Goal: Complete application form: Complete application form

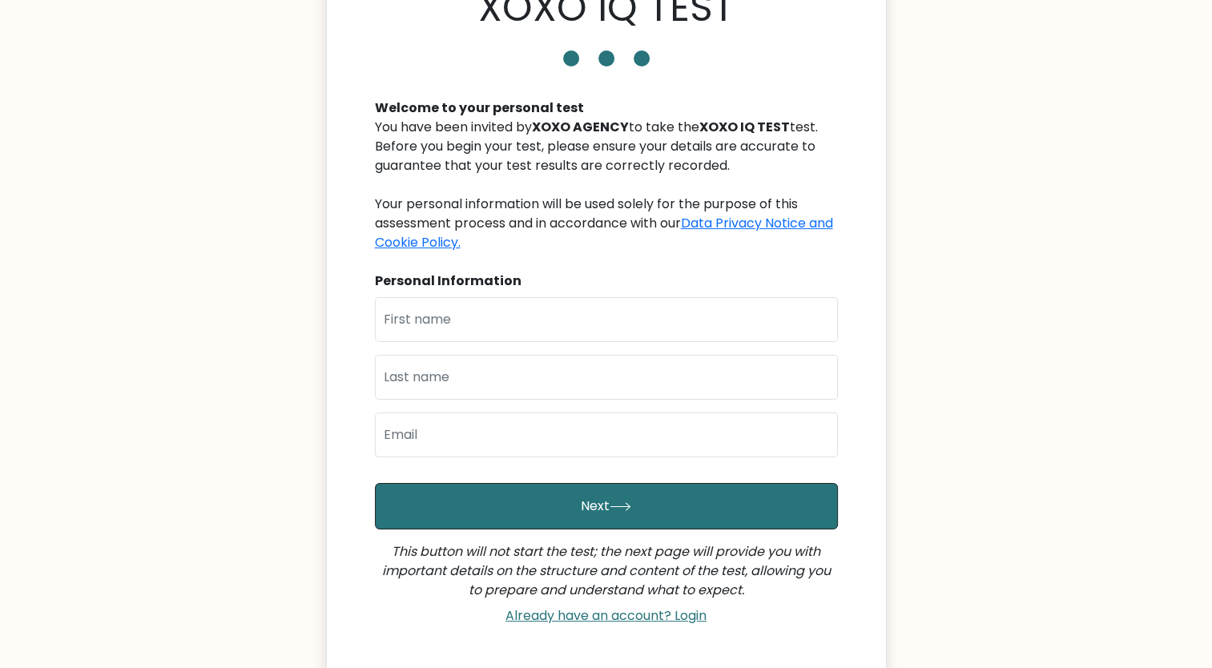
scroll to position [141, 0]
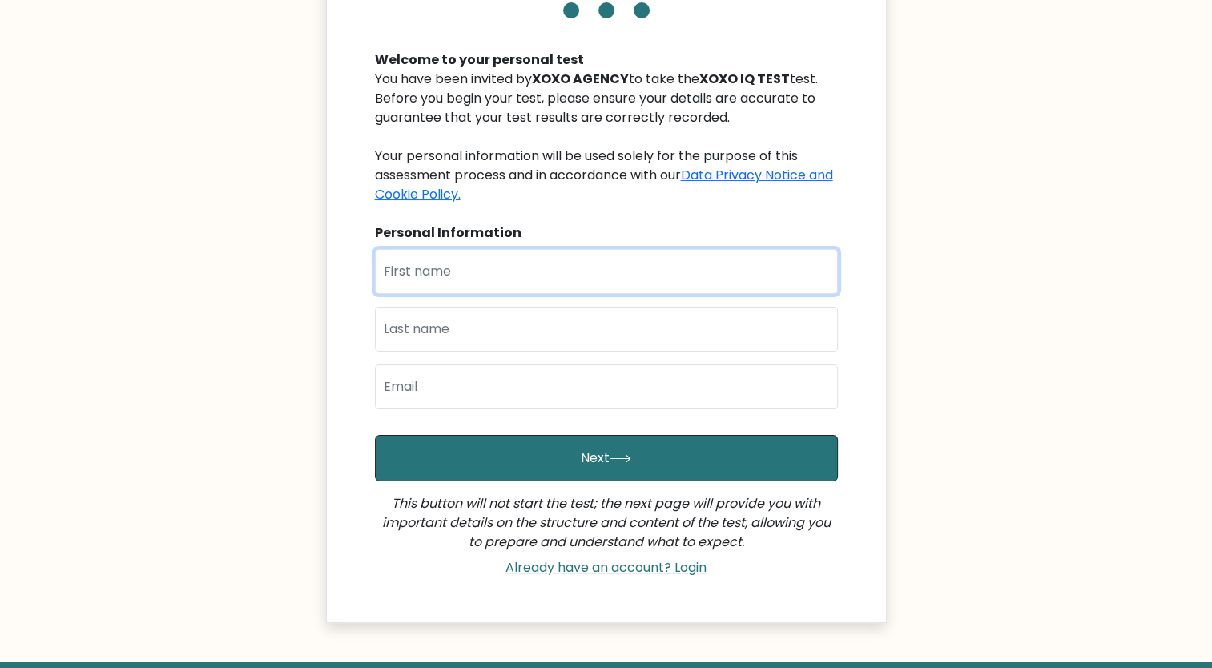
click at [425, 274] on input "text" at bounding box center [606, 271] width 463 height 45
type input "May"
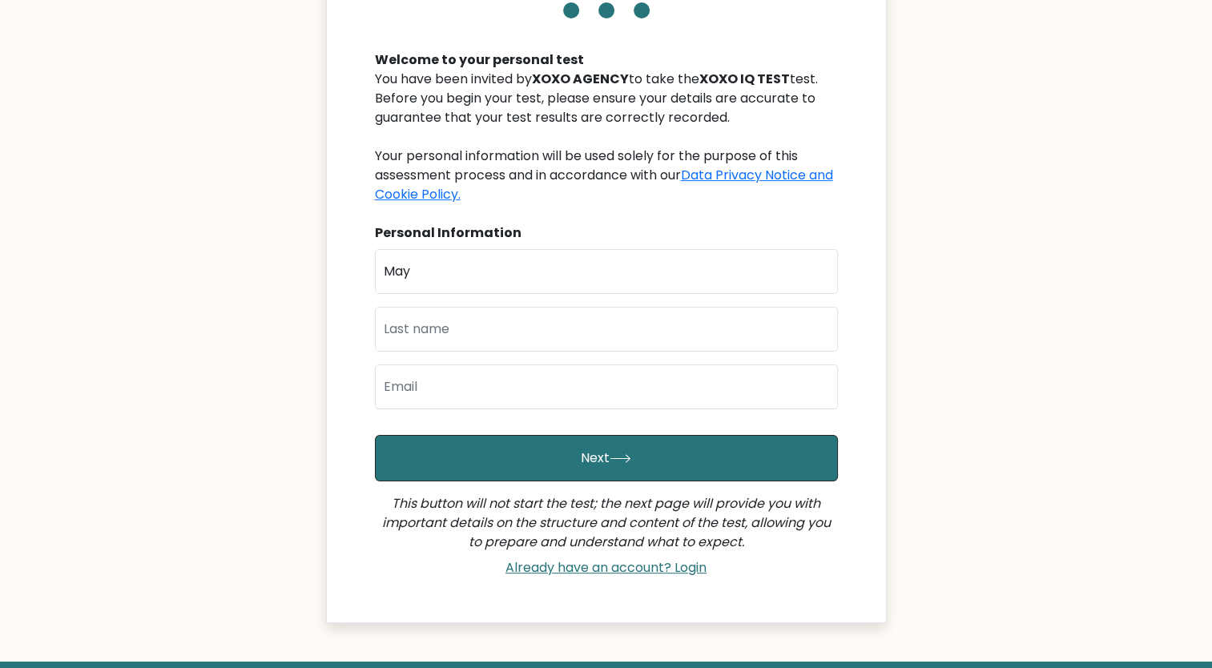
type input "[PERSON_NAME]"
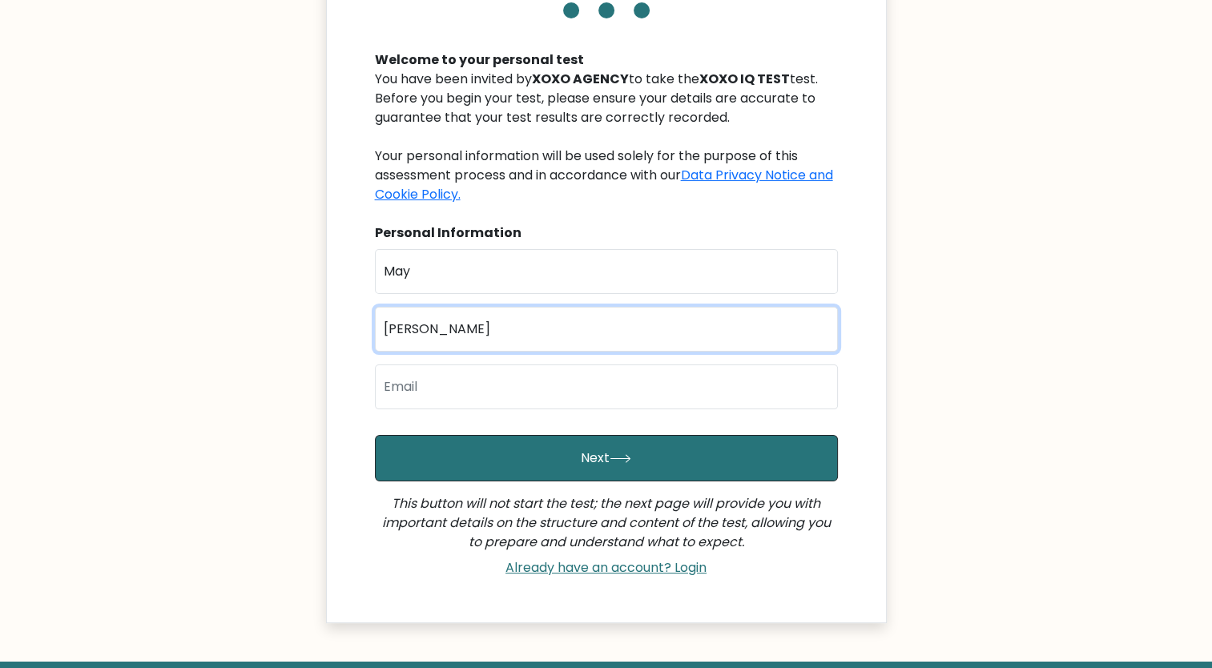
type input "[EMAIL_ADDRESS][DOMAIN_NAME]"
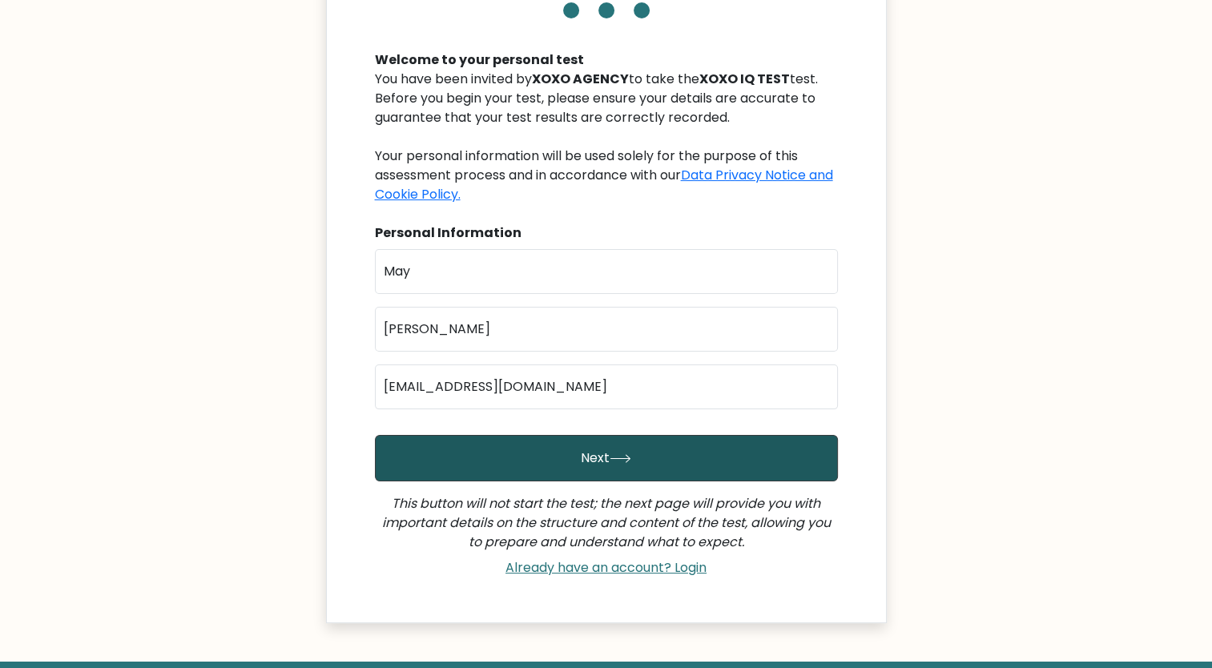
click at [538, 465] on button "Next" at bounding box center [606, 458] width 463 height 46
click at [600, 456] on button "Next" at bounding box center [606, 458] width 463 height 46
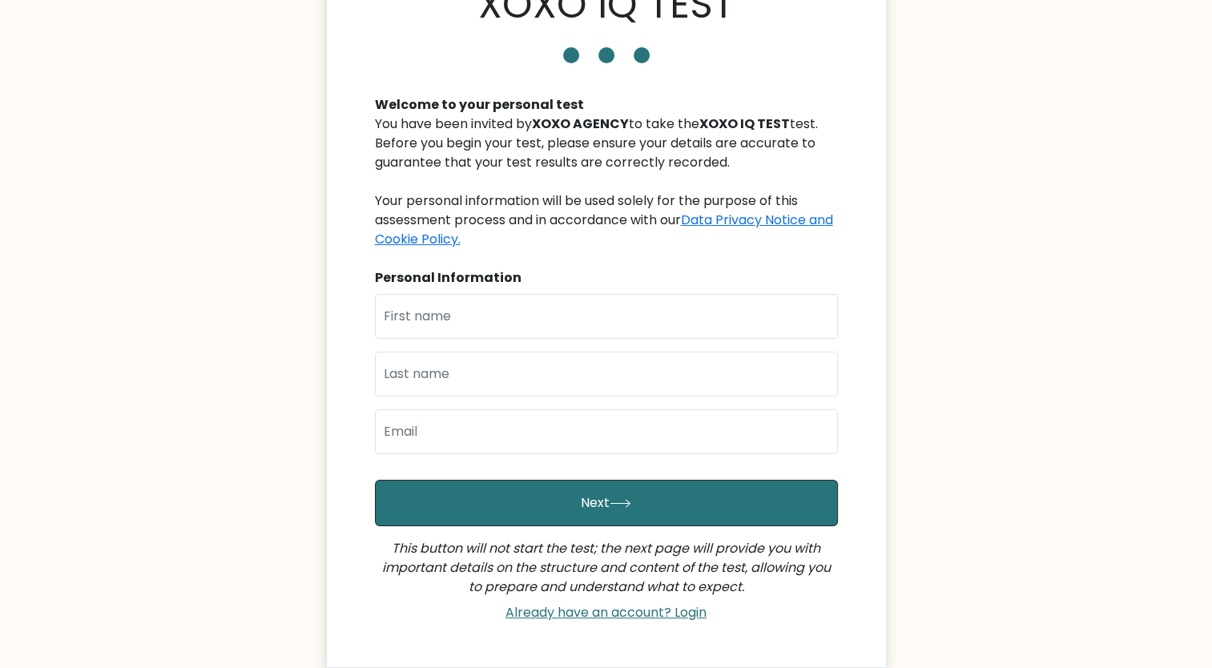
scroll to position [51, 0]
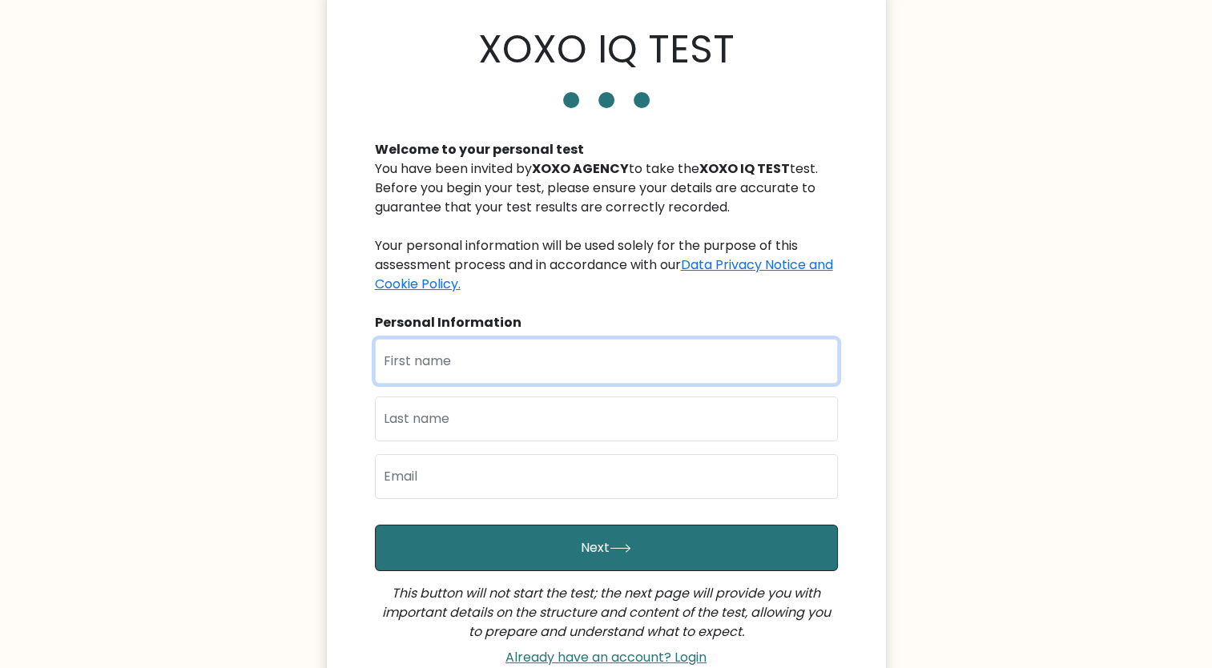
click at [521, 356] on input "text" at bounding box center [606, 361] width 463 height 45
type input "May"
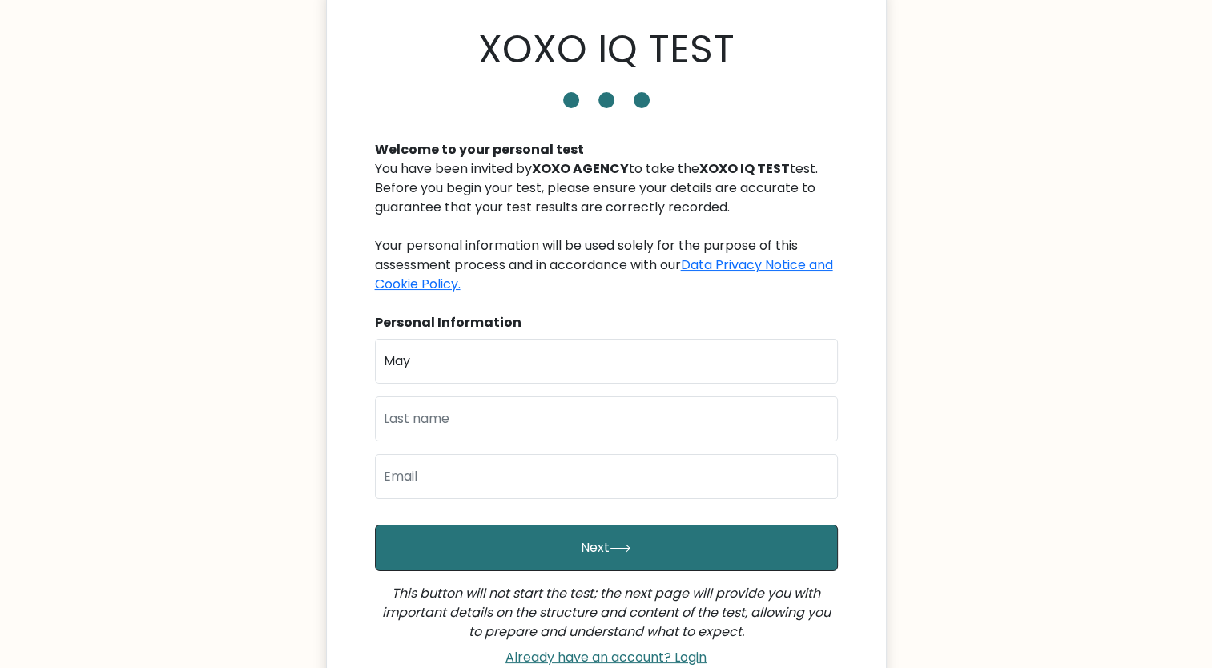
type input "[PERSON_NAME]"
type input "[EMAIL_ADDRESS][DOMAIN_NAME]"
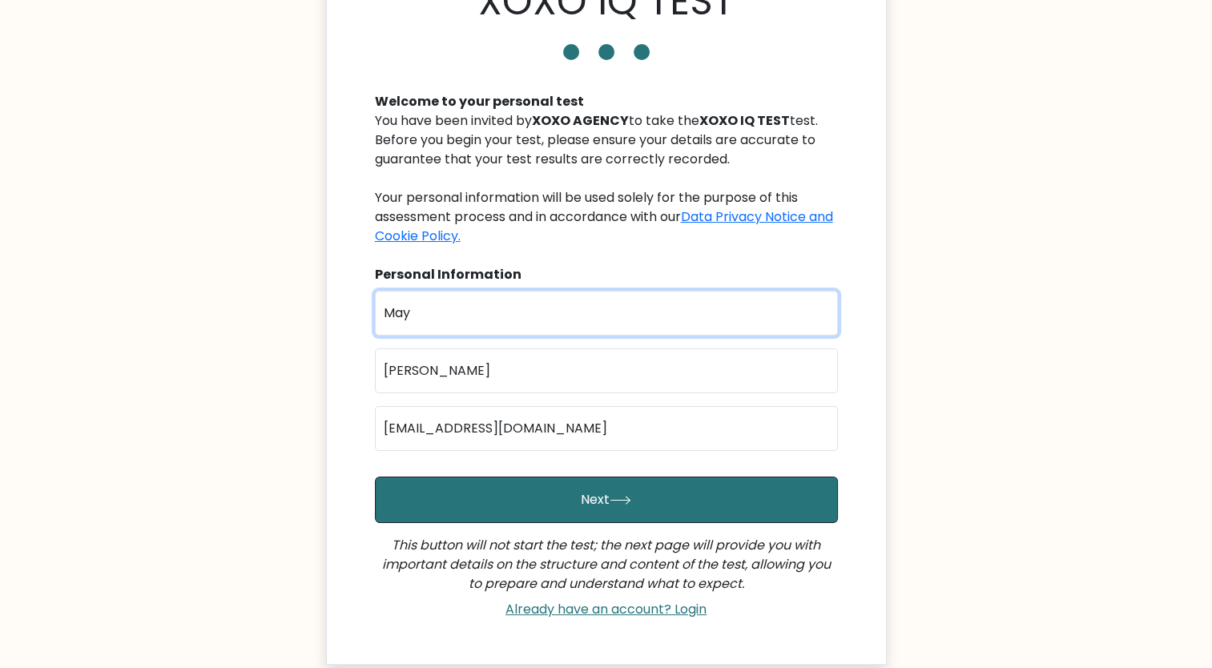
scroll to position [99, 0]
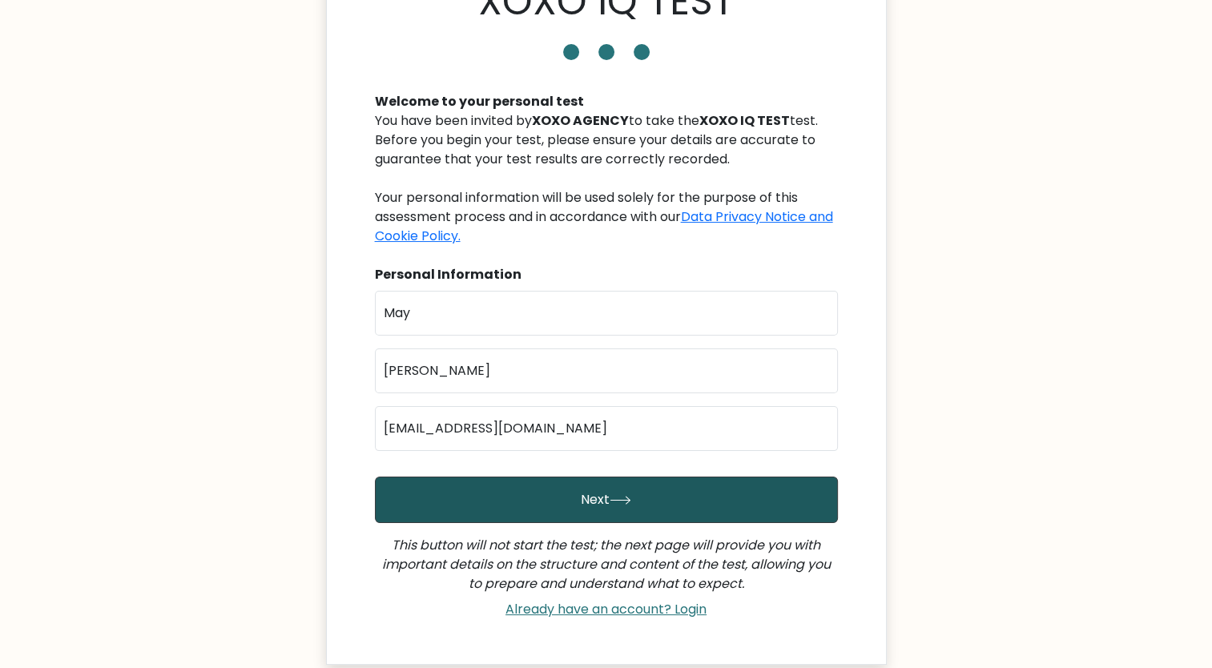
click at [612, 504] on icon "submit" at bounding box center [621, 500] width 22 height 9
